Goal: Information Seeking & Learning: Find specific fact

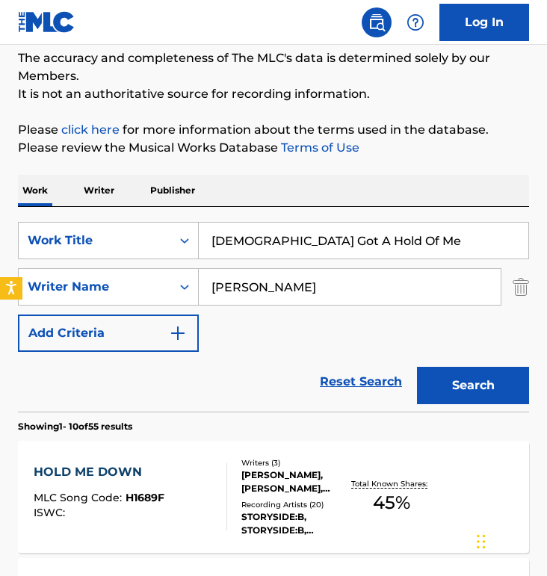
scroll to position [139, 0]
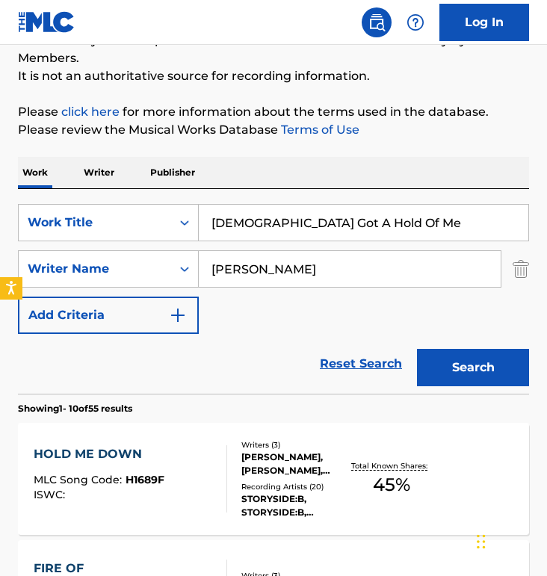
click at [308, 196] on div "SearchWithCriteriae5c9cd8b-96f0-4120-baa7-e7963e53032b Work Title God Got A Hol…" at bounding box center [273, 291] width 511 height 205
click at [302, 222] on input "[DEMOGRAPHIC_DATA] Got A Hold Of Me" at bounding box center [364, 223] width 330 height 36
paste input "One True [DEMOGRAPHIC_DATA]"
type input "One True [DEMOGRAPHIC_DATA]"
click at [284, 260] on input "[PERSON_NAME]" at bounding box center [350, 269] width 302 height 36
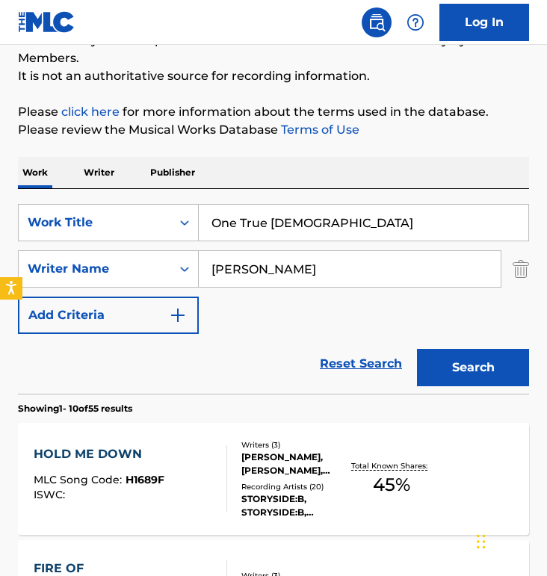
click at [284, 261] on input "[PERSON_NAME]" at bounding box center [350, 269] width 302 height 36
type input "bede"
click at [417, 349] on button "Search" at bounding box center [473, 367] width 112 height 37
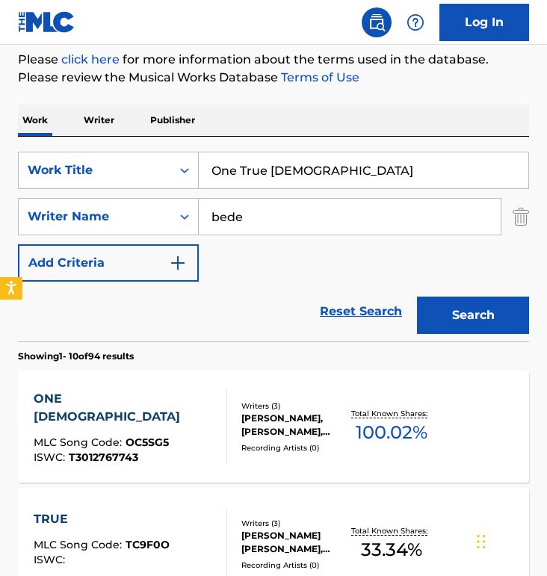
scroll to position [173, 0]
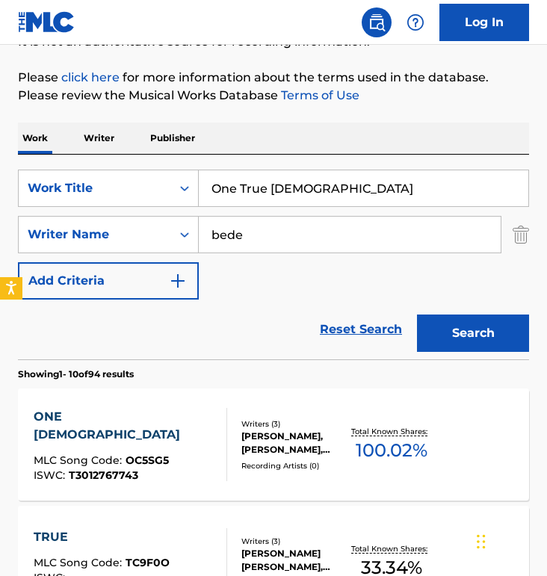
click at [280, 170] on input "One True [DEMOGRAPHIC_DATA]" at bounding box center [364, 188] width 330 height 36
click at [281, 176] on input "One True [DEMOGRAPHIC_DATA]" at bounding box center [364, 188] width 330 height 36
type input "when i think of the lord"
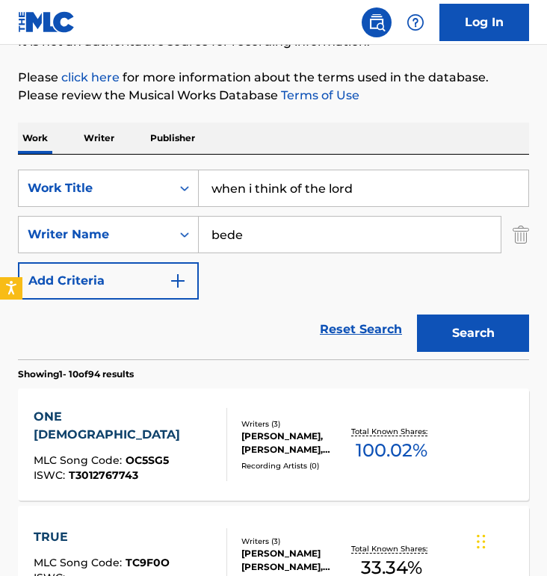
click at [417, 315] on button "Search" at bounding box center [473, 333] width 112 height 37
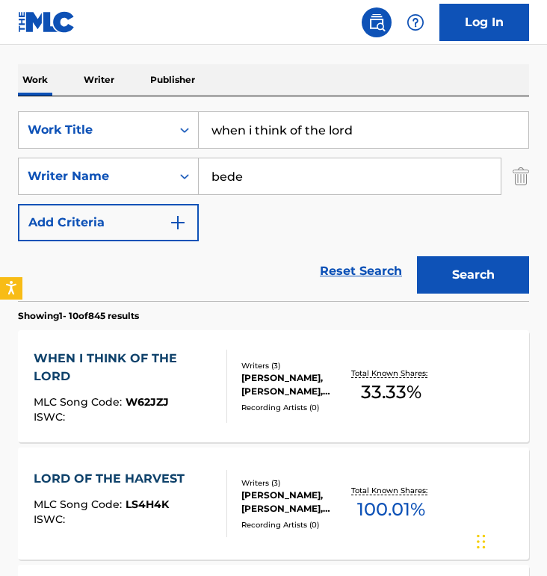
scroll to position [246, 0]
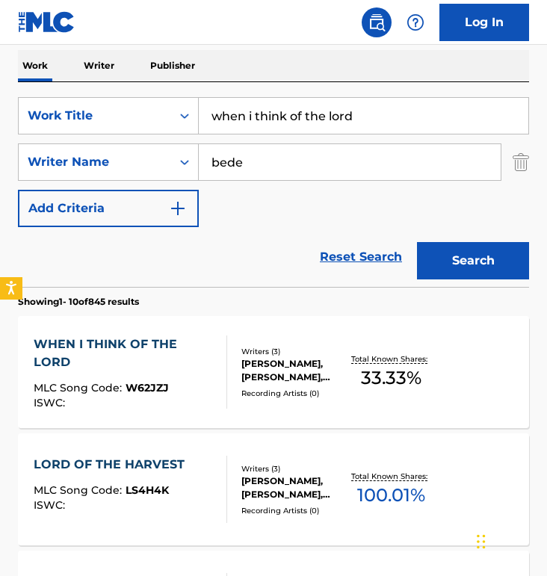
click at [193, 347] on div "WHEN I THINK OF THE LORD" at bounding box center [125, 354] width 182 height 36
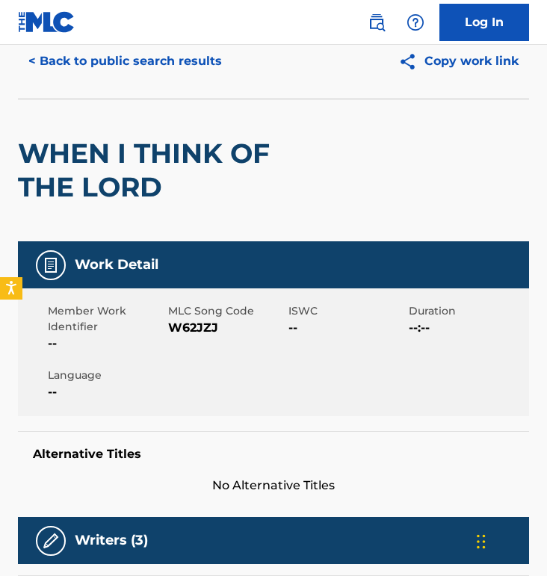
scroll to position [47, 0]
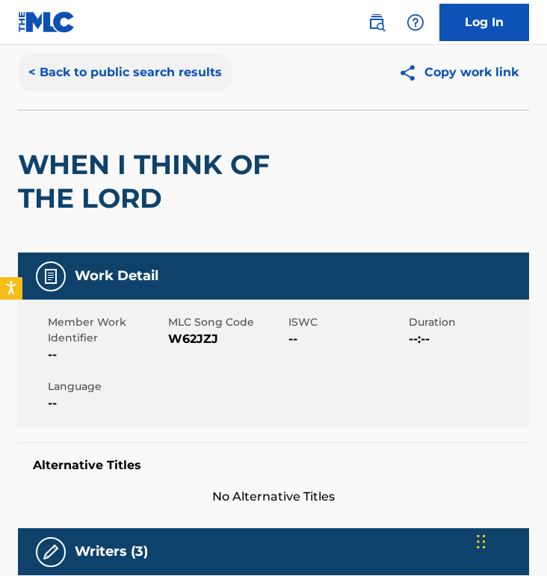
click at [106, 87] on button "< Back to public search results" at bounding box center [125, 72] width 214 height 37
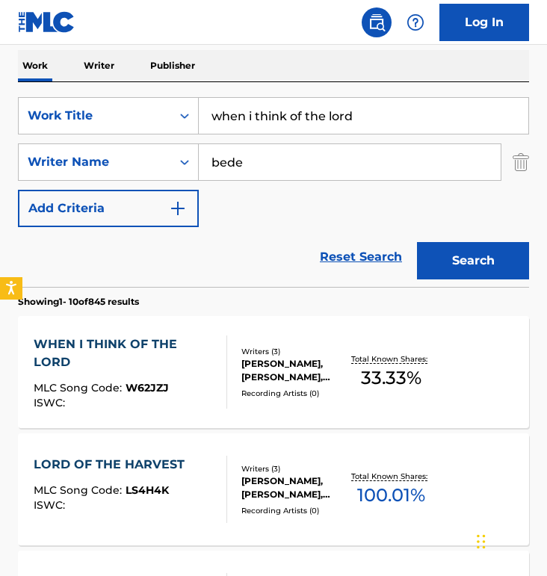
click at [262, 108] on input "when i think of the lord" at bounding box center [364, 116] width 330 height 36
paste input "One True [DEMOGRAPHIC_DATA]"
click at [417, 242] on button "Search" at bounding box center [473, 260] width 112 height 37
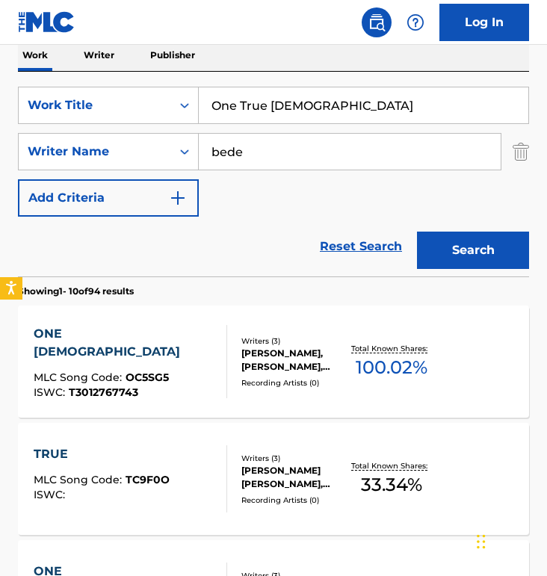
scroll to position [238, 0]
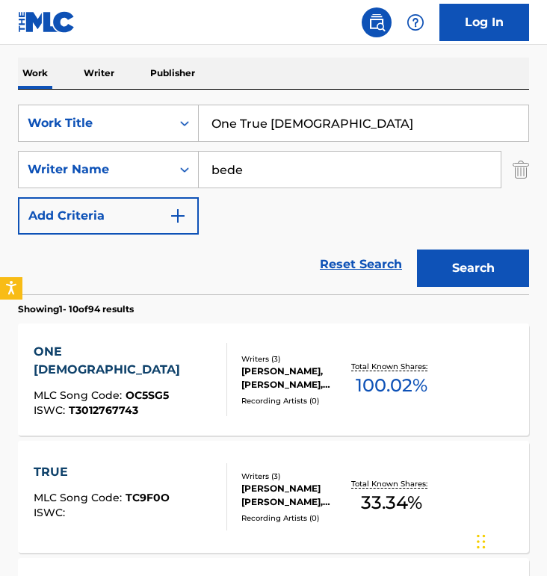
click at [315, 117] on input "One True [DEMOGRAPHIC_DATA]" at bounding box center [364, 123] width 330 height 36
paste input "I Couldn't Thank You Enough"
type input "I Couldn't Thank You Enough"
click at [417, 250] on button "Search" at bounding box center [473, 268] width 112 height 37
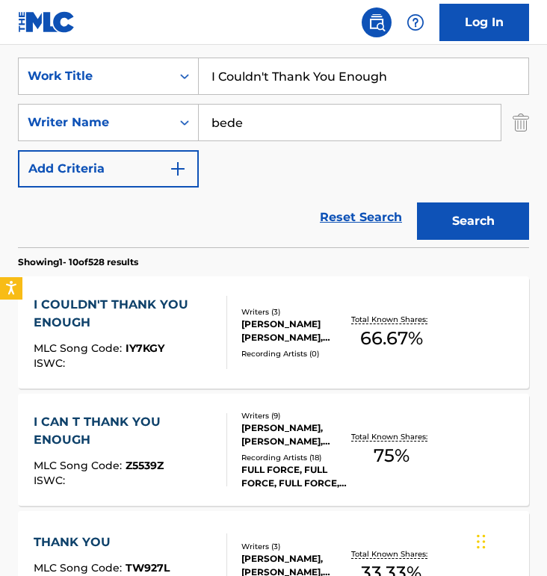
scroll to position [303, 0]
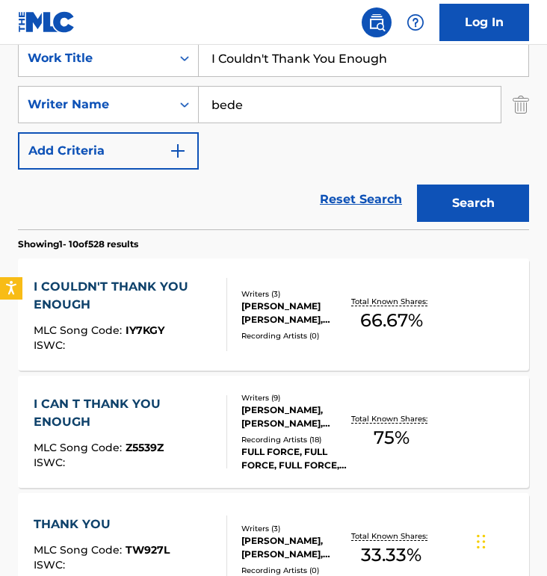
click at [172, 299] on div "I COULDN'T THANK YOU ENOUGH" at bounding box center [125, 296] width 182 height 36
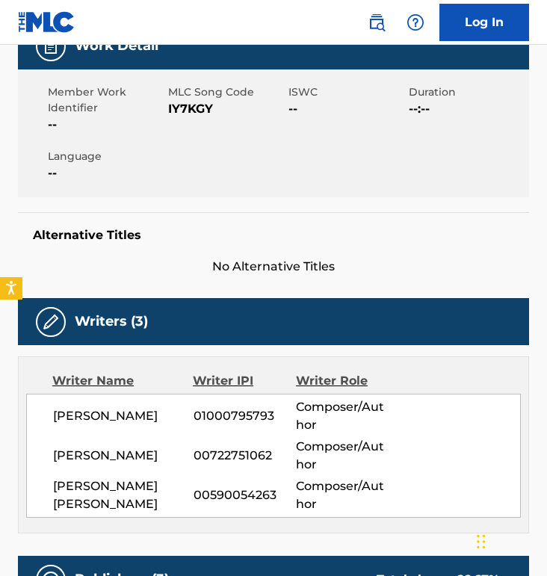
scroll to position [129, 0]
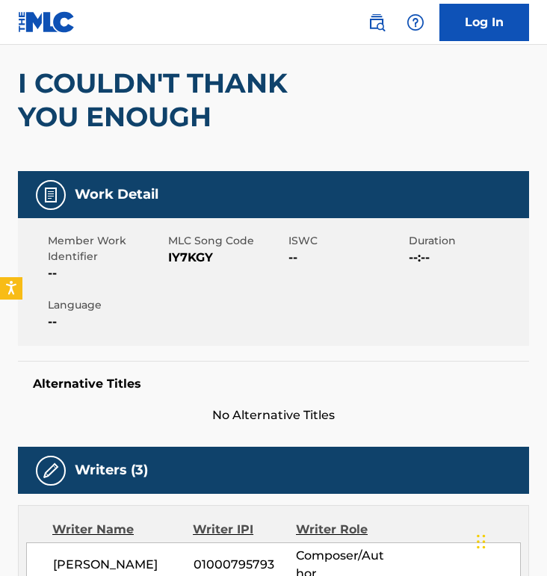
click at [206, 179] on div "Work Detail" at bounding box center [273, 194] width 511 height 47
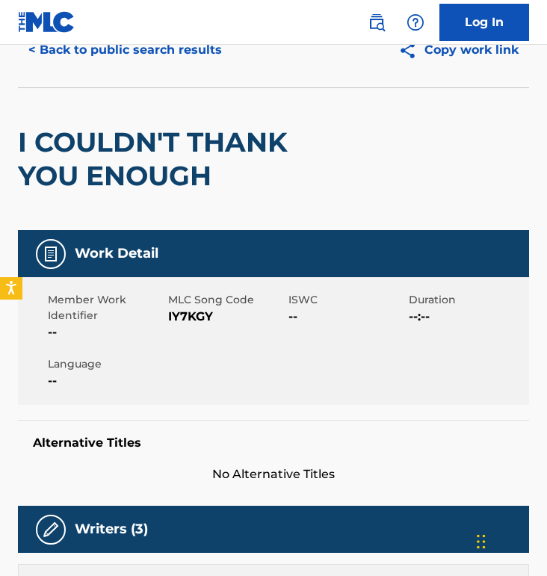
scroll to position [0, 0]
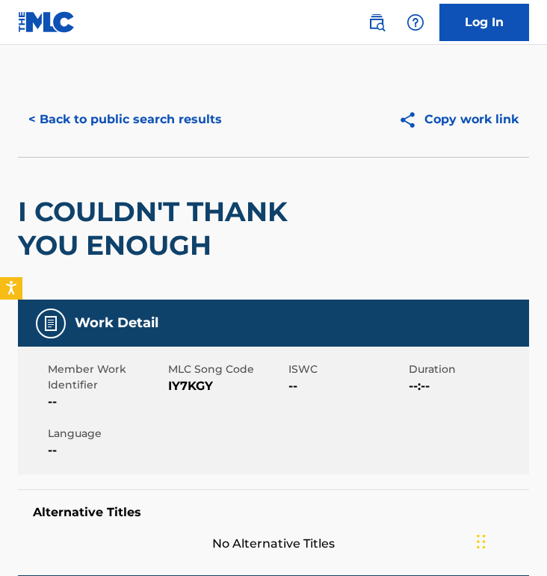
click at [177, 119] on button "< Back to public search results" at bounding box center [125, 119] width 214 height 37
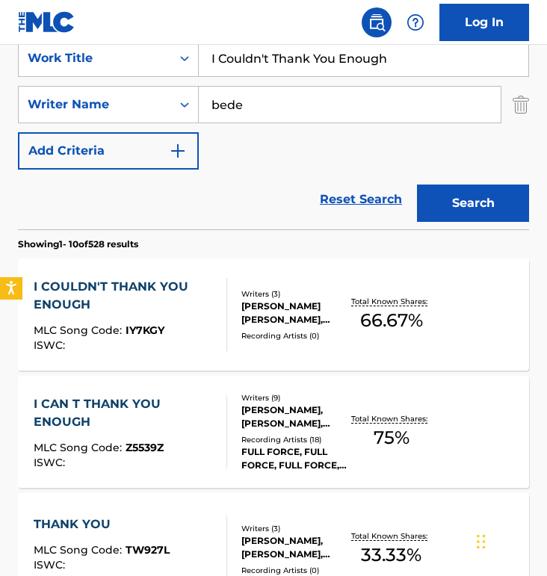
click at [339, 64] on input "I Couldn't Thank You Enough" at bounding box center [364, 58] width 330 height 36
paste input "Every Prayer"
type input "Every Prayer"
click at [417, 185] on button "Search" at bounding box center [473, 203] width 112 height 37
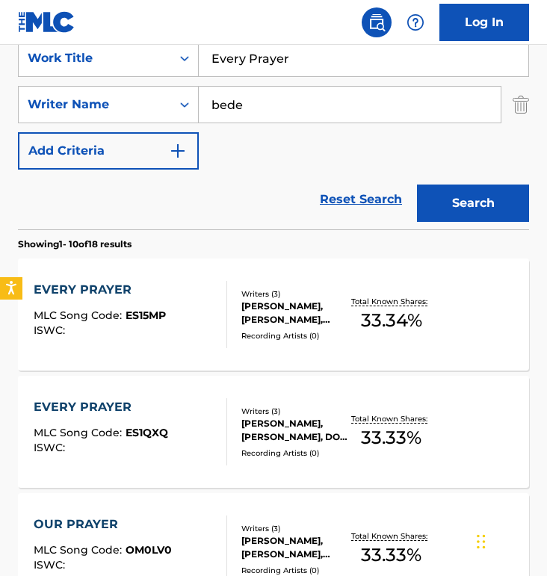
click at [126, 321] on span "ES15MP" at bounding box center [146, 315] width 40 height 13
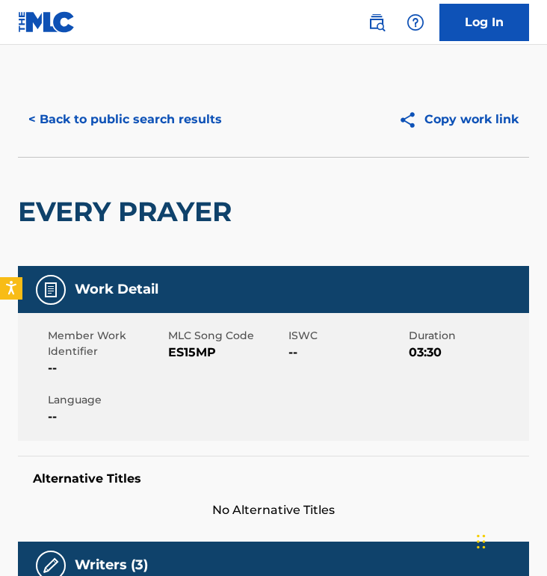
click at [94, 103] on div "< Back to public search results Copy work link" at bounding box center [273, 119] width 511 height 75
click at [96, 106] on button "< Back to public search results" at bounding box center [125, 119] width 214 height 37
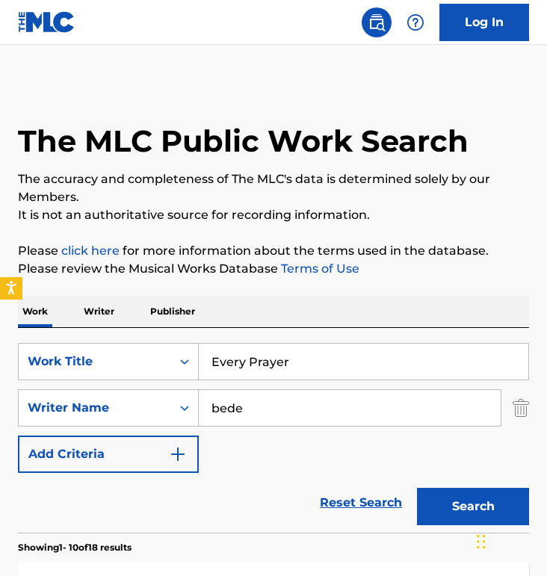
scroll to position [303, 0]
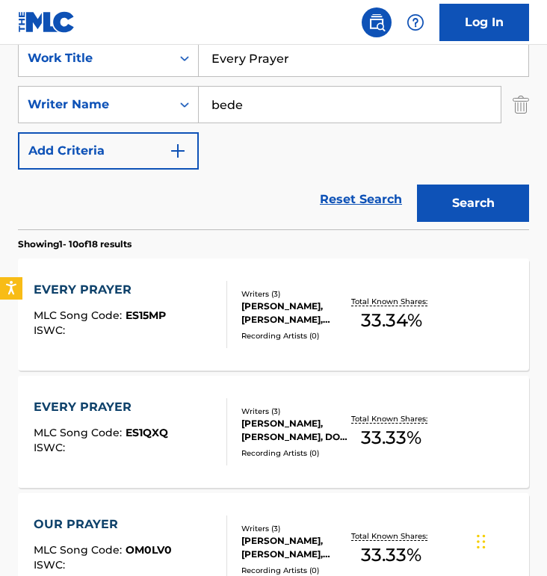
click at [338, 66] on input "Every Prayer" at bounding box center [364, 58] width 330 height 36
paste input "Garden State"
type input "Garden State"
click at [417, 185] on button "Search" at bounding box center [473, 203] width 112 height 37
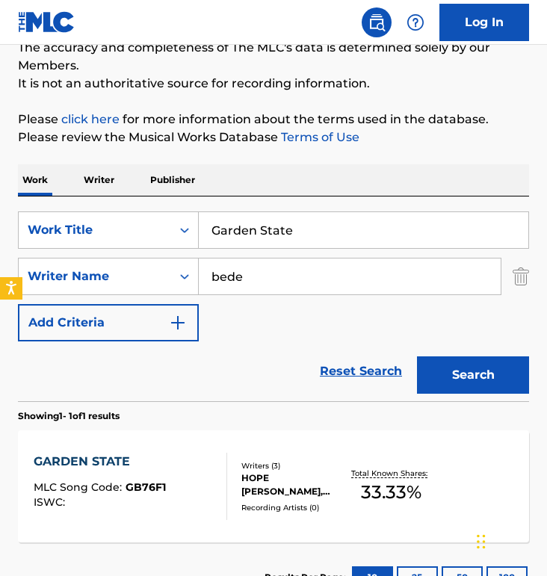
scroll to position [247, 0]
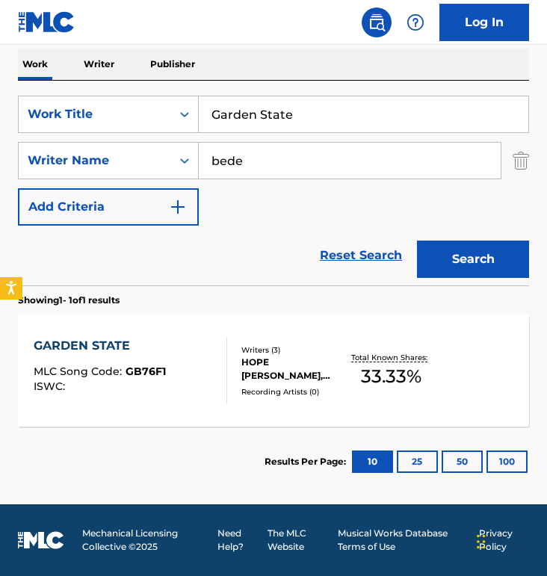
click at [168, 332] on div "GARDEN STATE MLC Song Code : GB76F1 ISWC : Writers ( 3 ) HOPE [PERSON_NAME], [P…" at bounding box center [273, 371] width 511 height 112
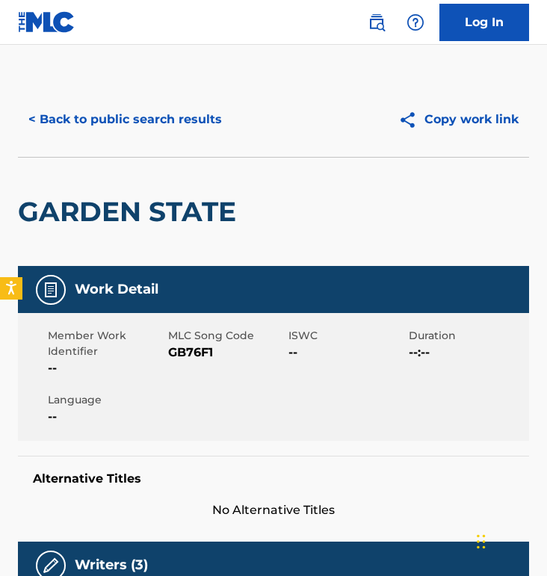
click at [156, 139] on div "< Back to public search results Copy work link" at bounding box center [273, 119] width 511 height 75
click at [167, 126] on button "< Back to public search results" at bounding box center [125, 119] width 214 height 37
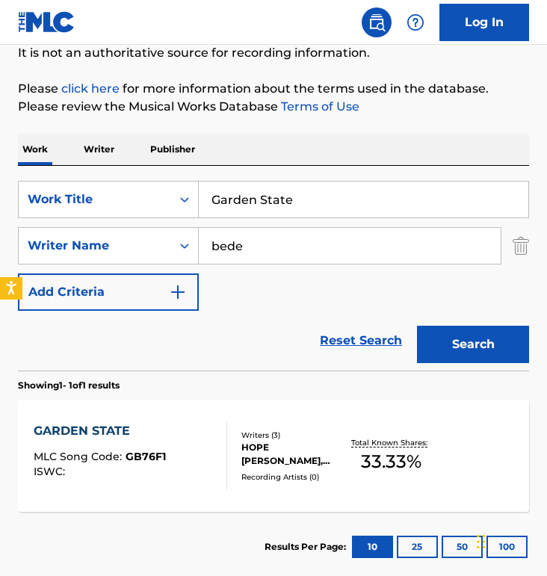
click at [322, 201] on input "Garden State" at bounding box center [364, 200] width 330 height 36
paste input "What A Worthy Nam"
click at [417, 326] on button "Search" at bounding box center [473, 344] width 112 height 37
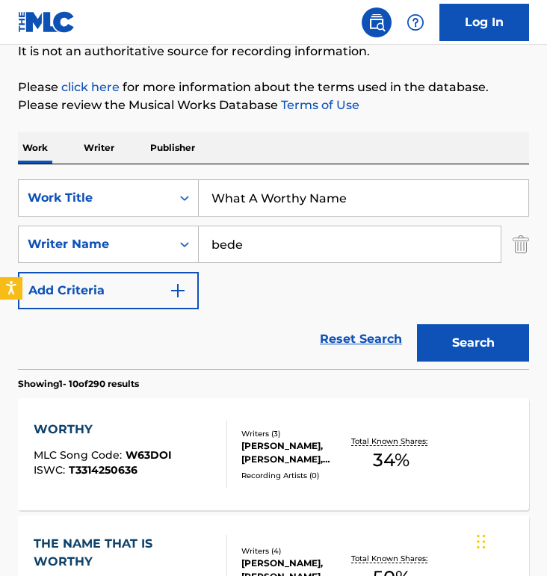
scroll to position [101, 0]
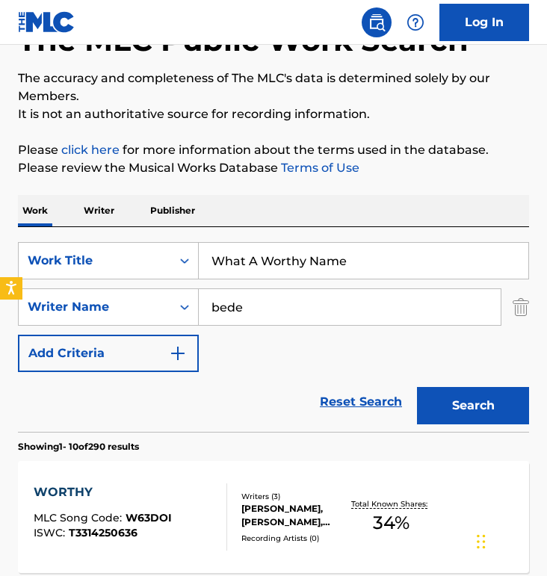
click at [270, 262] on input "What A Worthy Name" at bounding box center [364, 261] width 330 height 36
paste input "More Than This"
type input "More Than This"
click at [417, 387] on button "Search" at bounding box center [473, 405] width 112 height 37
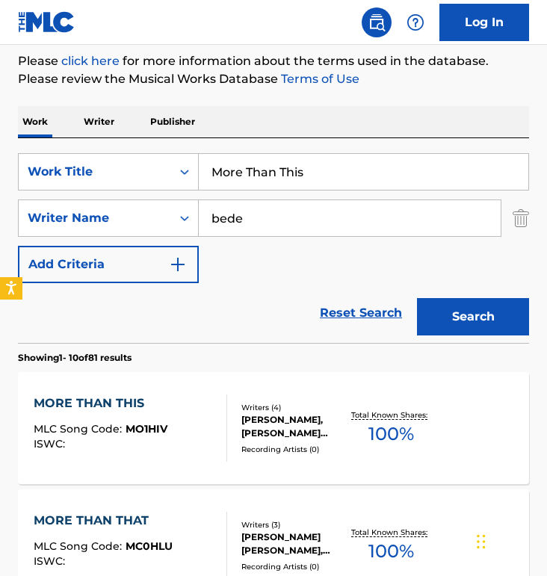
scroll to position [204, 0]
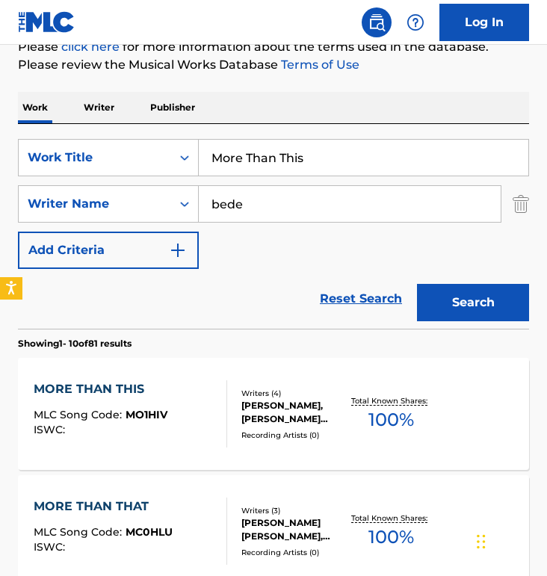
click at [205, 388] on div "MORE THAN THIS MLC Song Code : MO1HIV ISWC :" at bounding box center [131, 413] width 194 height 67
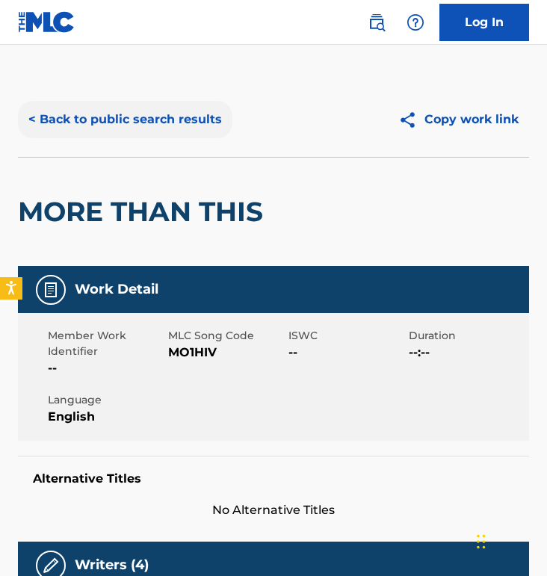
click at [126, 112] on button "< Back to public search results" at bounding box center [125, 119] width 214 height 37
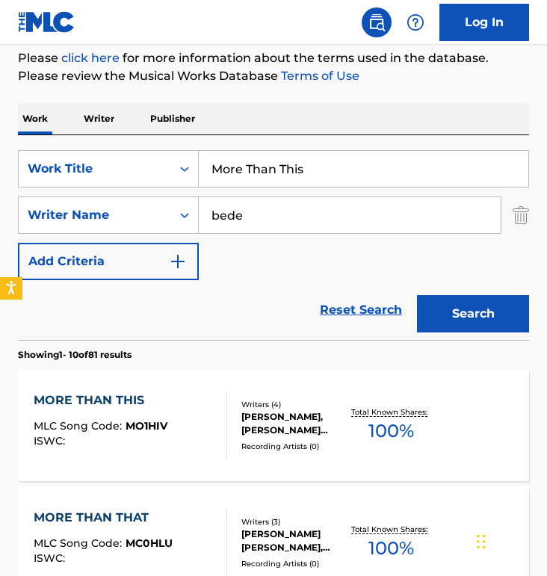
click at [279, 159] on input "More Than This" at bounding box center [364, 169] width 330 height 36
paste input "Take Your Time"
type input "Take Your Time"
click at [417, 295] on button "Search" at bounding box center [473, 313] width 112 height 37
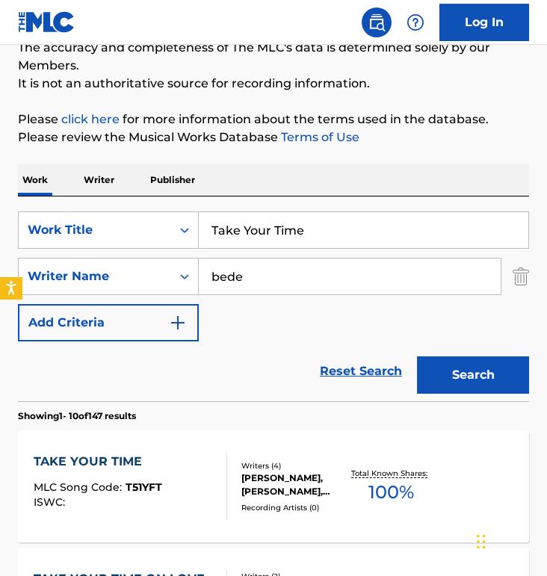
scroll to position [193, 0]
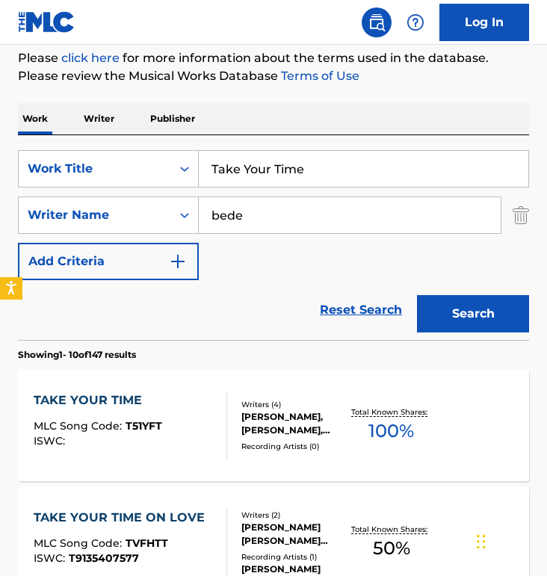
click at [124, 412] on div "TAKE YOUR TIME MLC Song Code : T51YFT ISWC :" at bounding box center [98, 425] width 129 height 67
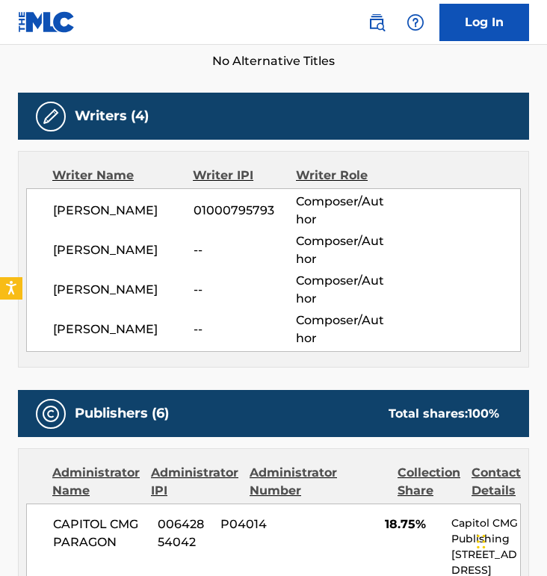
scroll to position [103, 0]
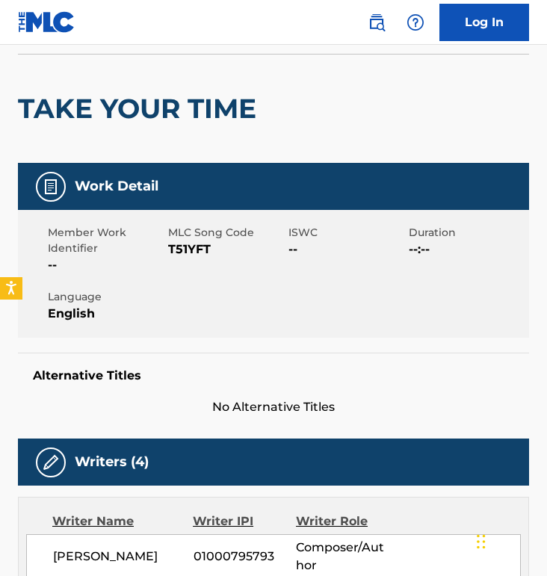
click at [138, 120] on h2 "TAKE YOUR TIME" at bounding box center [141, 109] width 246 height 34
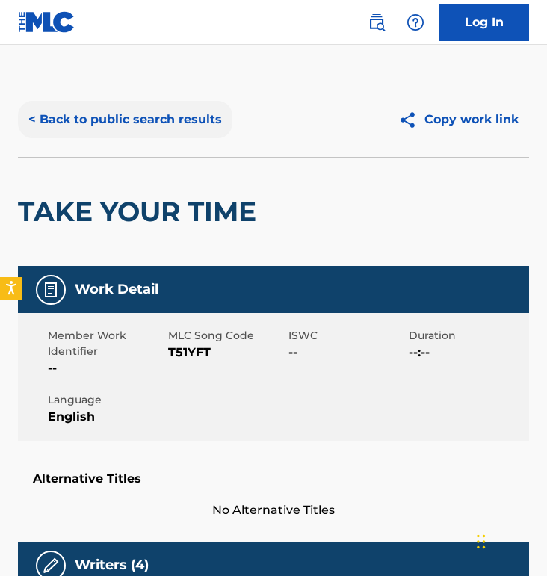
click at [140, 128] on button "< Back to public search results" at bounding box center [125, 119] width 214 height 37
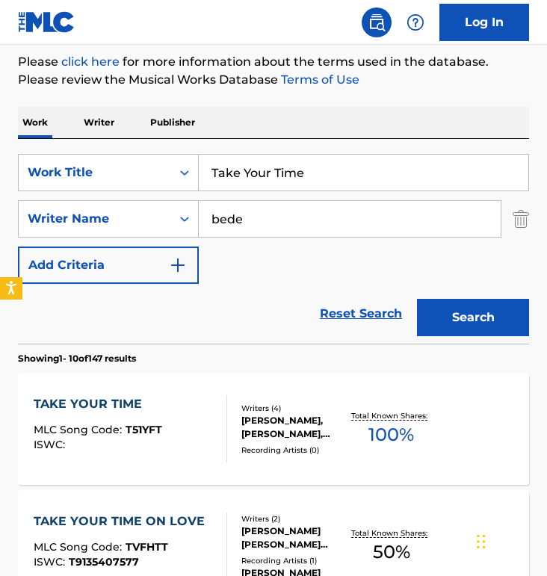
scroll to position [188, 0]
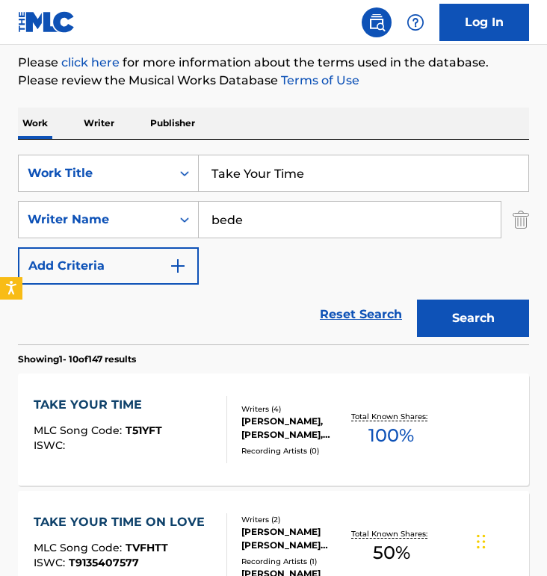
click at [299, 173] on input "Take Your Time" at bounding box center [364, 173] width 330 height 36
paste input "Show M"
type input "Show Me"
click at [417, 300] on button "Search" at bounding box center [473, 318] width 112 height 37
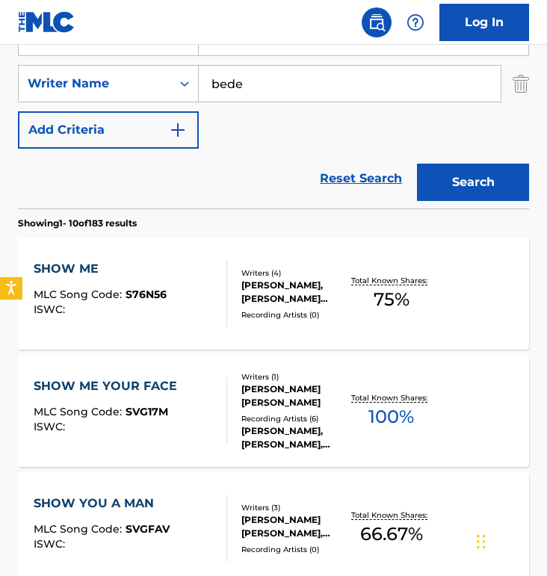
scroll to position [341, 0]
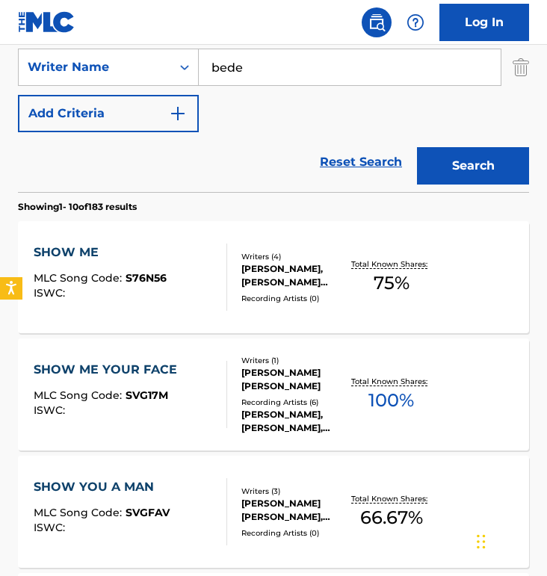
click at [129, 265] on div "SHOW ME MLC Song Code : S76N56 ISWC :" at bounding box center [100, 277] width 133 height 67
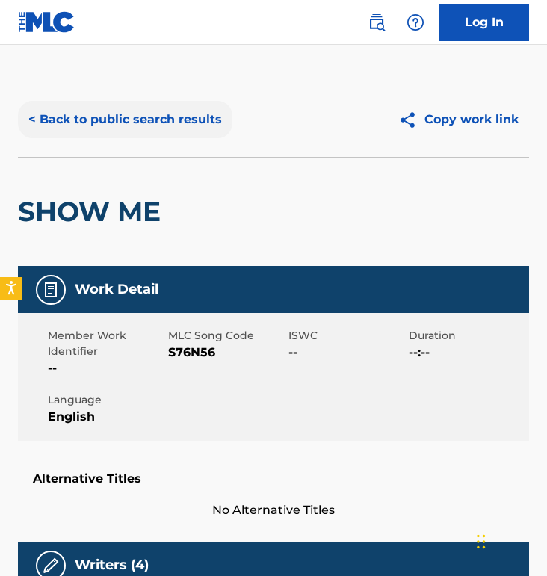
click at [149, 117] on button "< Back to public search results" at bounding box center [125, 119] width 214 height 37
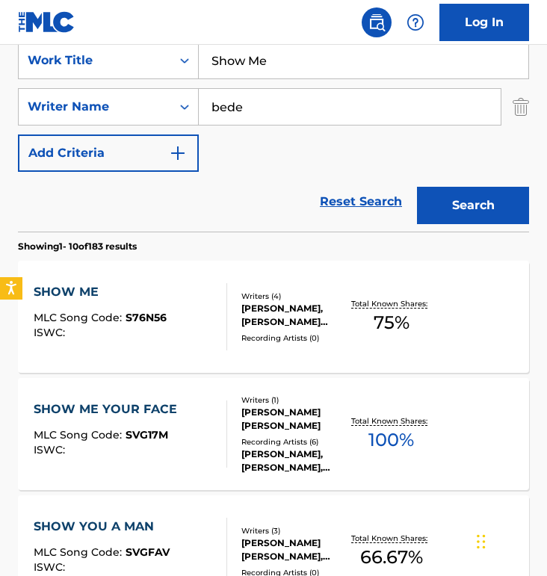
click at [297, 68] on input "Show Me" at bounding box center [364, 61] width 330 height 36
paste input "Nothing Compares"
type input "Nothing Compares"
click at [417, 187] on button "Search" at bounding box center [473, 205] width 112 height 37
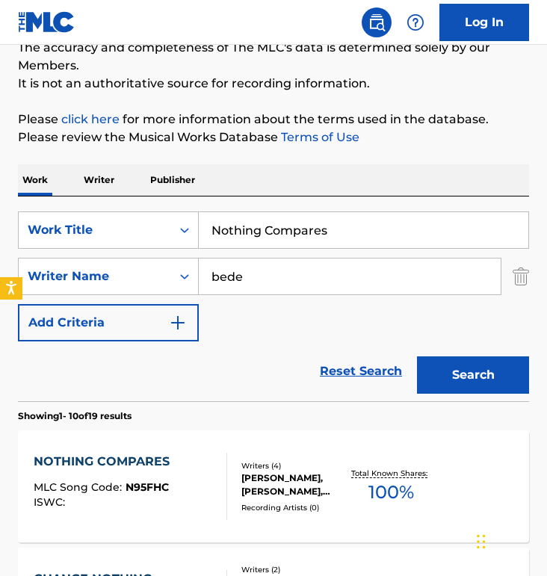
scroll to position [301, 0]
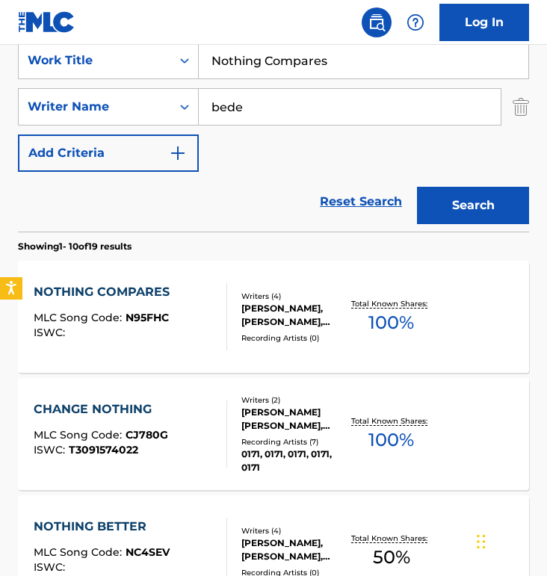
click at [184, 276] on div "NOTHING COMPARES MLC Song Code : N95FHC ISWC : Writers ( 4 ) [PERSON_NAME], [PE…" at bounding box center [273, 317] width 511 height 112
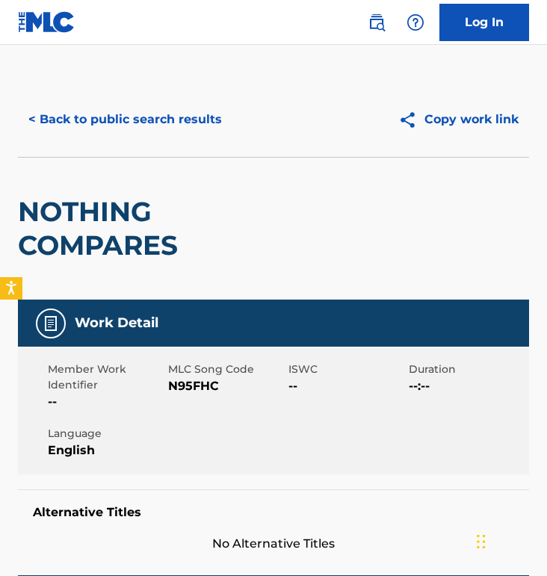
click at [128, 91] on div "< Back to public search results Copy work link" at bounding box center [273, 119] width 511 height 75
click at [130, 111] on button "< Back to public search results" at bounding box center [125, 119] width 214 height 37
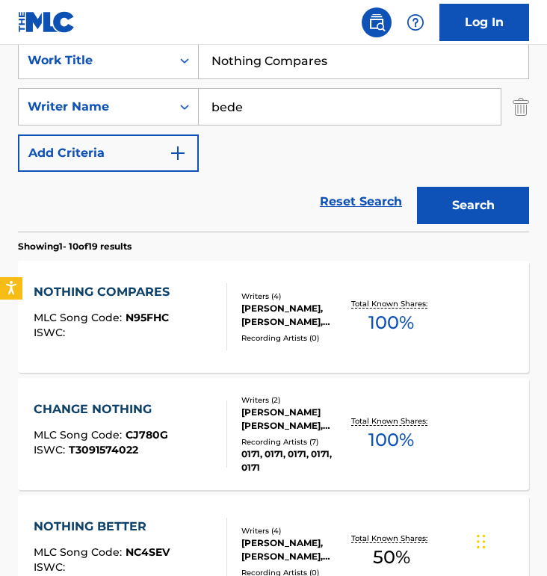
click at [265, 76] on input "Nothing Compares" at bounding box center [364, 61] width 330 height 36
paste input "How Could I Not"
type input "How Could I Not"
click at [417, 187] on button "Search" at bounding box center [473, 205] width 112 height 37
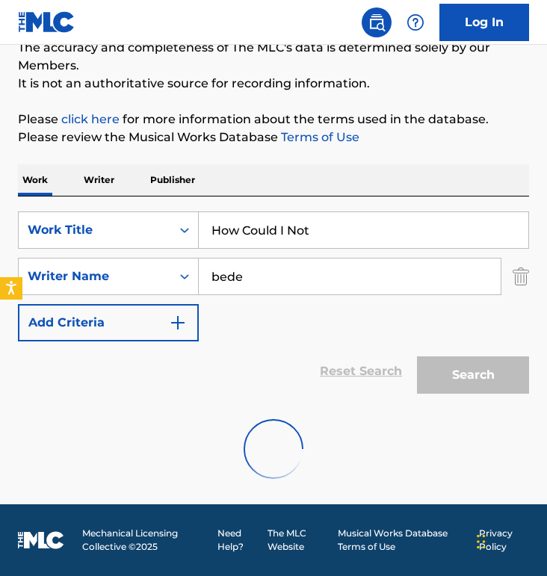
scroll to position [301, 0]
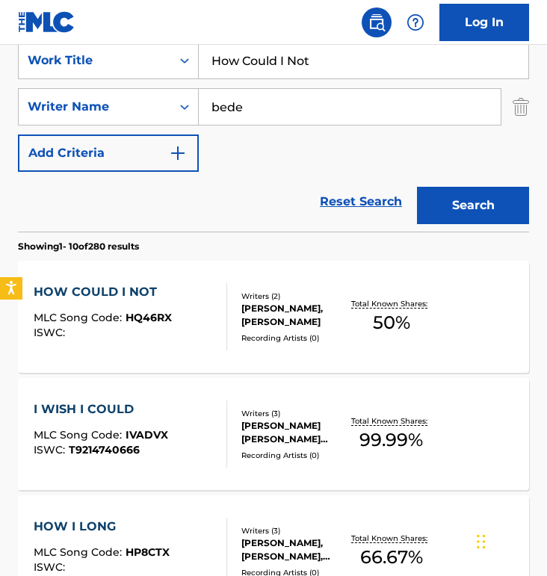
click at [190, 297] on div "HOW COULD I NOT MLC Song Code : HQ46RX ISWC :" at bounding box center [131, 316] width 194 height 67
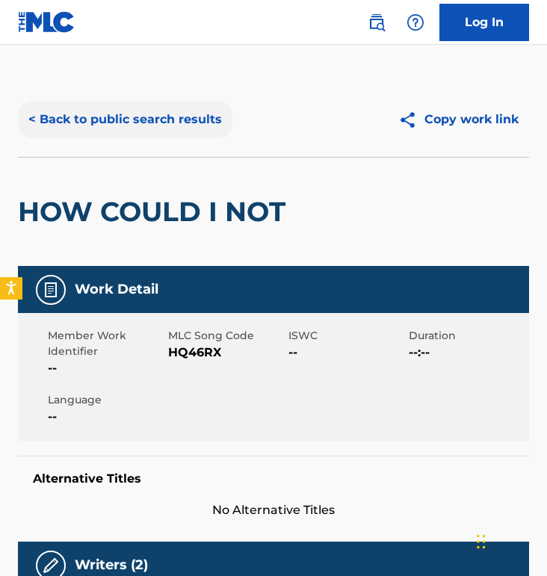
click at [119, 120] on button "< Back to public search results" at bounding box center [125, 119] width 214 height 37
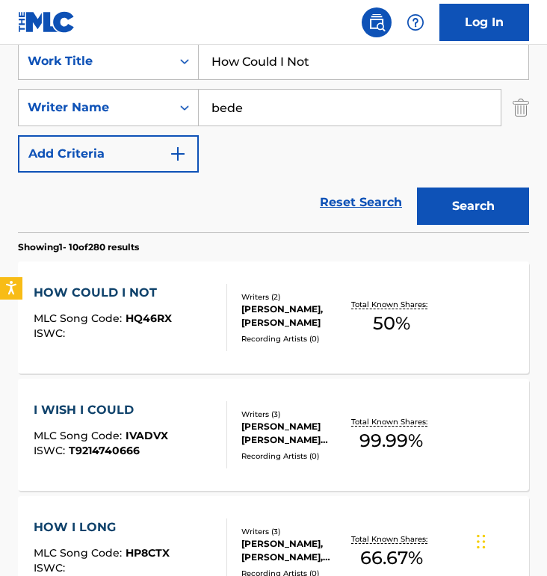
click at [328, 70] on input "How Could I Not" at bounding box center [364, 61] width 330 height 36
paste input "Center"
type input "Center"
click at [417, 188] on button "Search" at bounding box center [473, 206] width 112 height 37
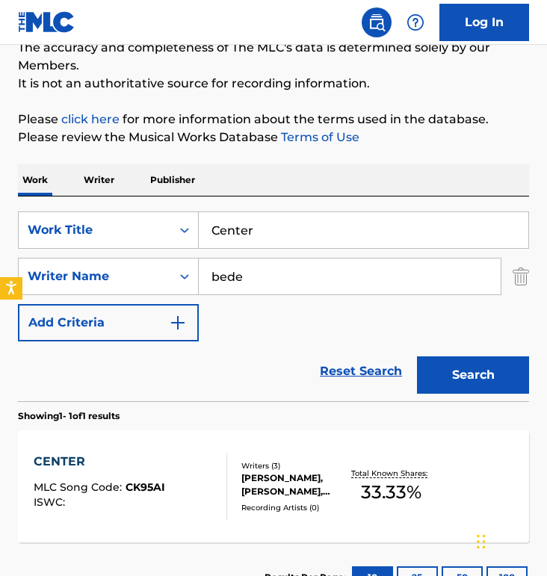
scroll to position [247, 0]
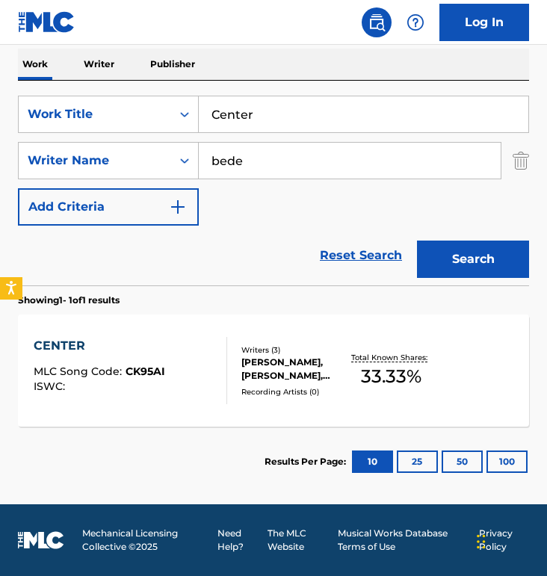
click at [138, 305] on section "Showing 1 - 1 of 1 results" at bounding box center [273, 296] width 511 height 22
click at [129, 350] on div "CENTER" at bounding box center [100, 346] width 132 height 18
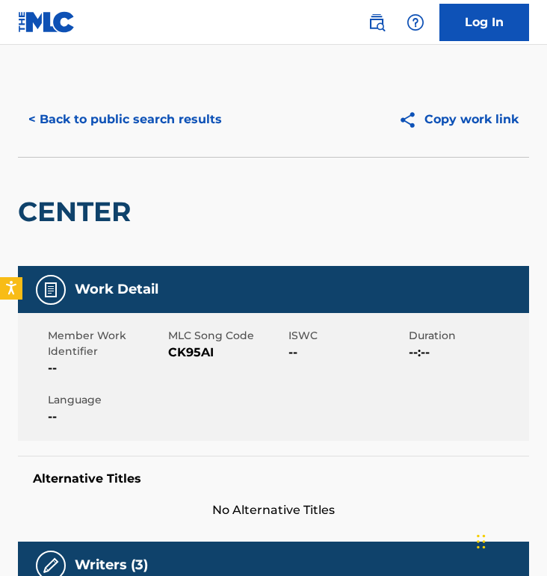
click at [192, 353] on span "CK95AI" at bounding box center [226, 353] width 117 height 18
click at [125, 103] on button "< Back to public search results" at bounding box center [125, 119] width 214 height 37
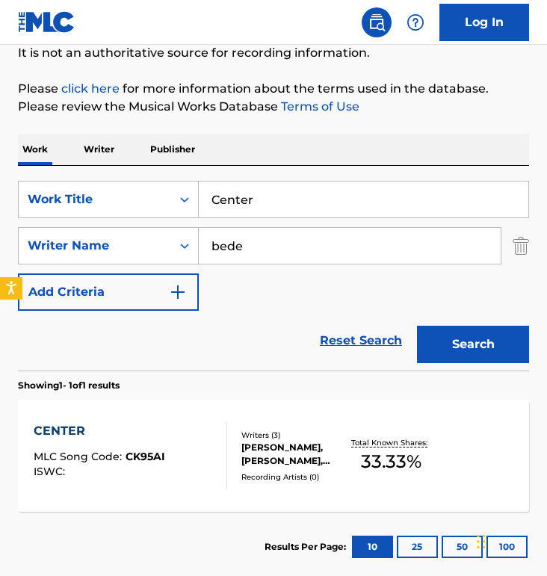
click at [273, 197] on input "Center" at bounding box center [364, 200] width 330 height 36
paste input "End Of The Tunnel"
type input "End Of The Tunnel"
click at [417, 326] on button "Search" at bounding box center [473, 344] width 112 height 37
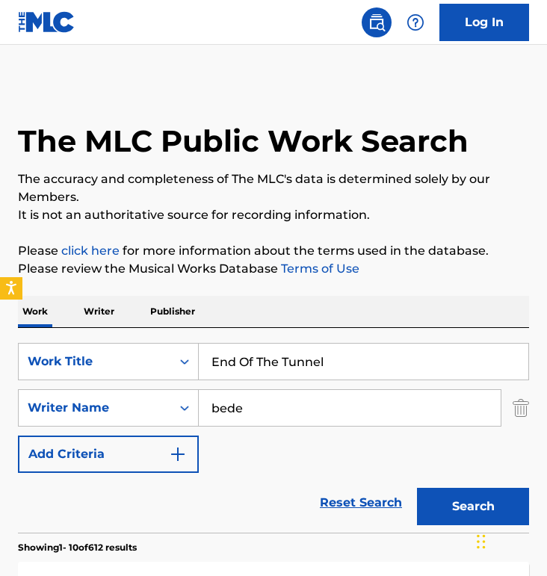
click at [420, 137] on h1 "The MLC Public Work Search" at bounding box center [243, 141] width 451 height 37
click at [215, 176] on p "The accuracy and completeness of The MLC's data is determined solely by our Mem…" at bounding box center [273, 188] width 511 height 36
